Goal: Navigation & Orientation: Find specific page/section

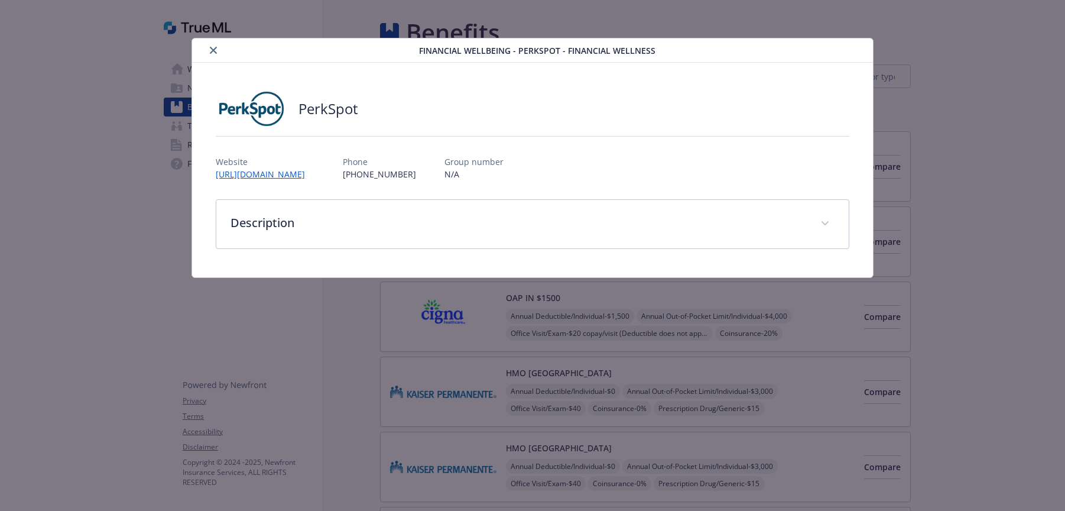
scroll to position [1767, 0]
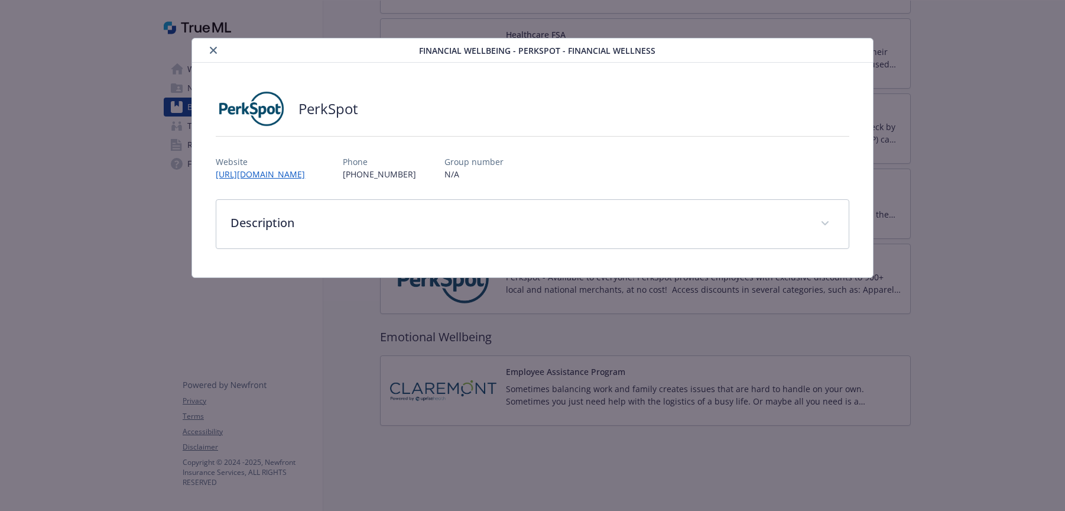
click at [219, 48] on button "close" at bounding box center [213, 50] width 14 height 14
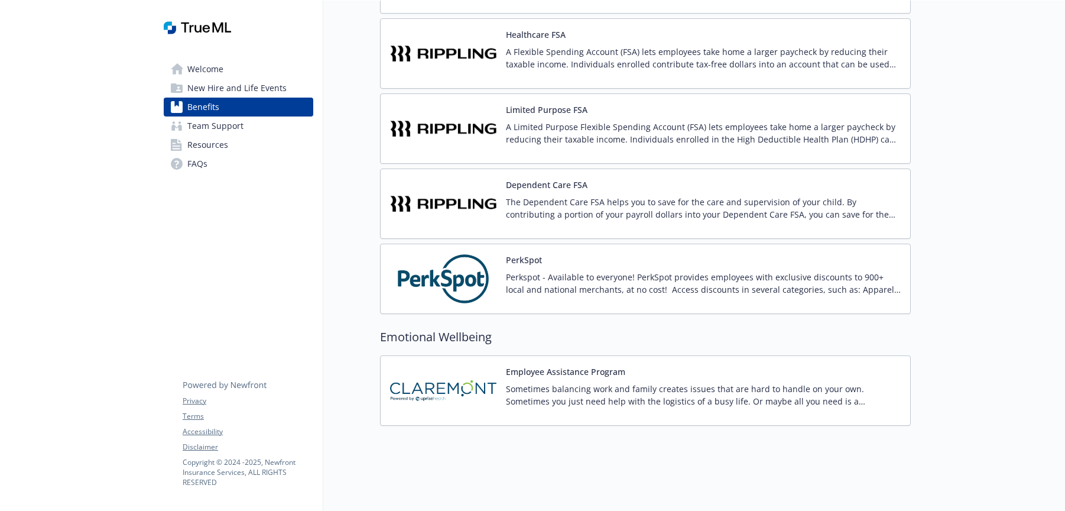
click at [200, 36] on img at bounding box center [197, 27] width 67 height 35
click at [199, 32] on img at bounding box center [197, 27] width 67 height 35
click at [199, 68] on span "Welcome" at bounding box center [205, 69] width 36 height 19
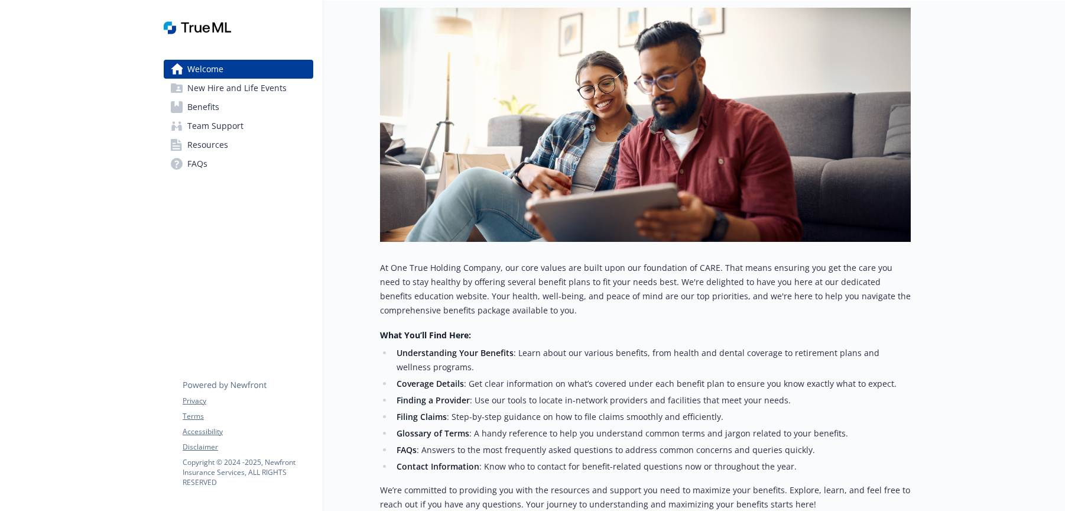
scroll to position [397, 0]
